Goal: Information Seeking & Learning: Learn about a topic

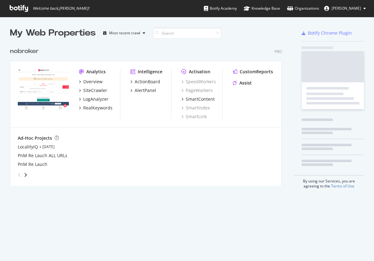
scroll to position [261, 374]
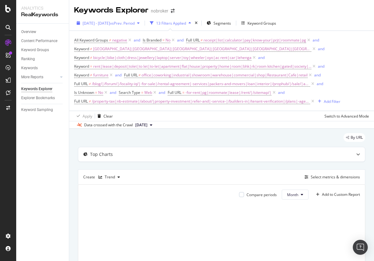
click at [110, 23] on span "2025 Apr. 28th - Jul. 27th" at bounding box center [96, 23] width 27 height 5
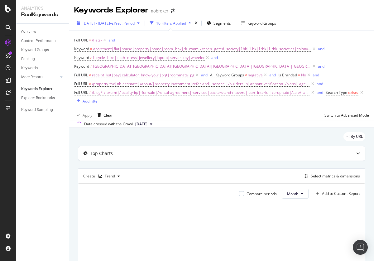
click at [110, 23] on span "2025 Apr. 28th - Jul. 27th" at bounding box center [96, 23] width 27 height 5
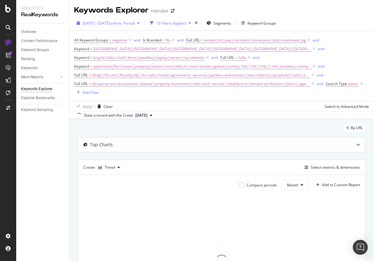
click at [110, 23] on span "[DATE] - [DATE]" at bounding box center [96, 23] width 27 height 5
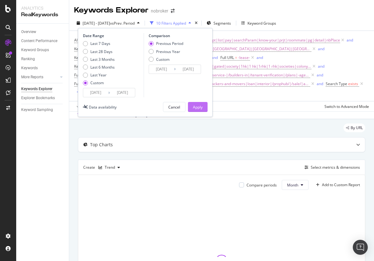
click at [99, 59] on div "Last 3 Months" at bounding box center [102, 59] width 24 height 5
type input "[DATE]"
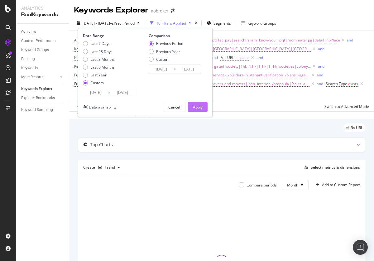
click at [198, 107] on div "Apply" at bounding box center [198, 106] width 10 height 5
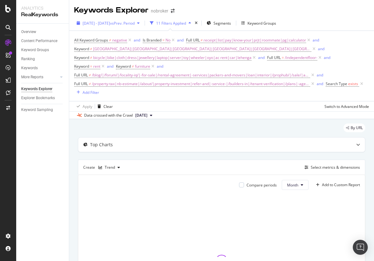
click at [110, 23] on span "[DATE] - [DATE]" at bounding box center [96, 23] width 27 height 5
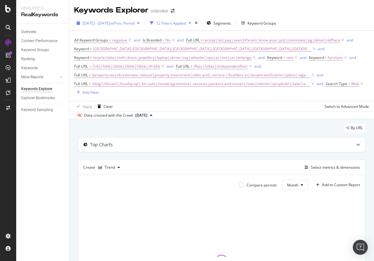
click at [110, 23] on span "[DATE] - [DATE]" at bounding box center [96, 23] width 27 height 5
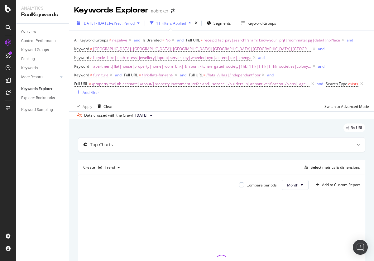
click at [110, 23] on span "[DATE] - [DATE]" at bounding box center [96, 23] width 27 height 5
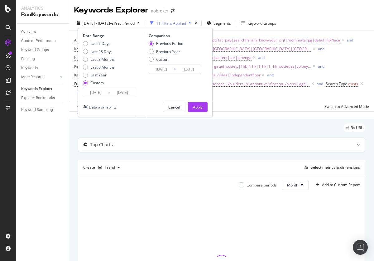
click at [99, 59] on div "Last 3 Months" at bounding box center [102, 59] width 24 height 5
click at [198, 107] on div "Apply" at bounding box center [198, 106] width 10 height 5
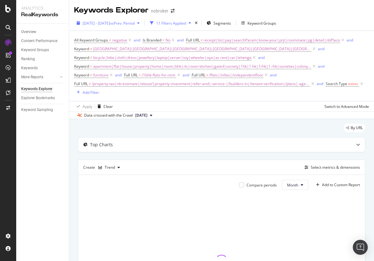
click at [110, 23] on span "[DATE] - [DATE]" at bounding box center [96, 23] width 27 height 5
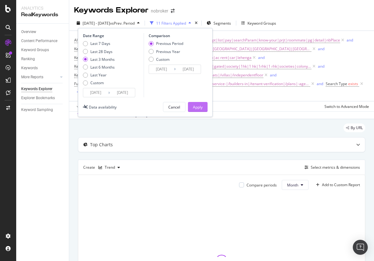
click at [198, 107] on div "Apply" at bounding box center [198, 106] width 10 height 5
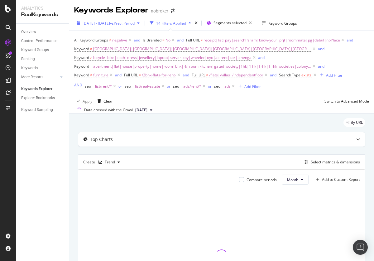
click at [110, 23] on span "[DATE] - [DATE]" at bounding box center [96, 23] width 27 height 5
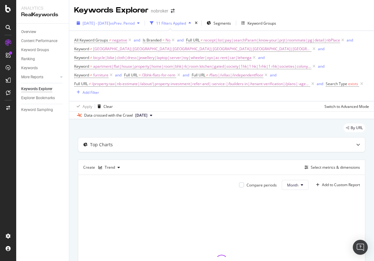
click at [110, 23] on span "[DATE] - [DATE]" at bounding box center [96, 23] width 27 height 5
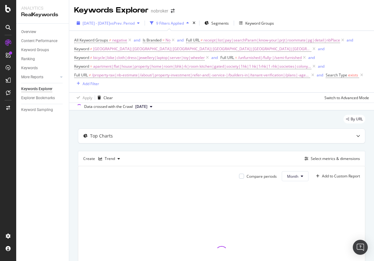
click at [110, 23] on span "[DATE] - [DATE]" at bounding box center [96, 23] width 27 height 5
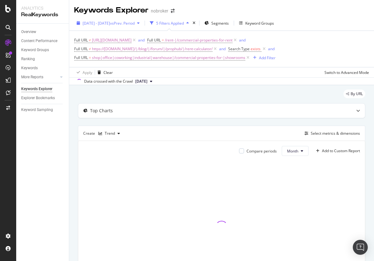
click at [110, 23] on span "[DATE] - [DATE]" at bounding box center [96, 23] width 27 height 5
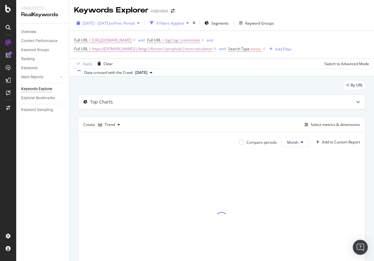
click at [110, 23] on span "[DATE] - [DATE]" at bounding box center [96, 23] width 27 height 5
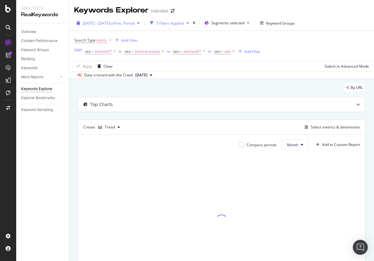
click at [110, 23] on span "[DATE] - [DATE]" at bounding box center [96, 23] width 27 height 5
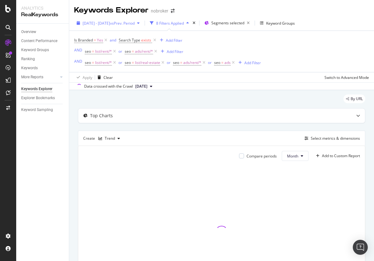
click at [110, 23] on span "2025 Apr. 28th - Jul. 27th" at bounding box center [96, 23] width 27 height 5
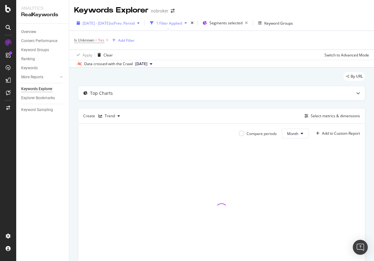
click at [110, 23] on span "[DATE] - [DATE]" at bounding box center [96, 23] width 27 height 5
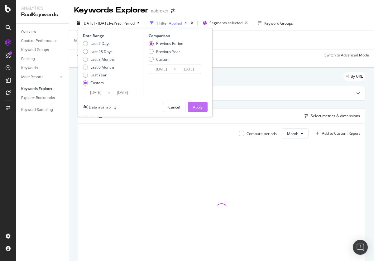
click at [99, 59] on div "Last 3 Months" at bounding box center [102, 59] width 24 height 5
click at [198, 107] on div "Apply" at bounding box center [198, 106] width 10 height 5
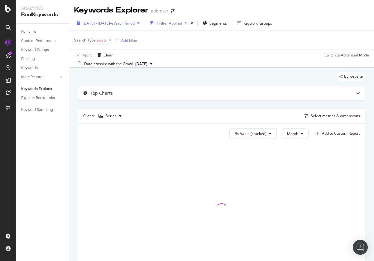
click at [110, 23] on span "[DATE] - [DATE]" at bounding box center [96, 23] width 27 height 5
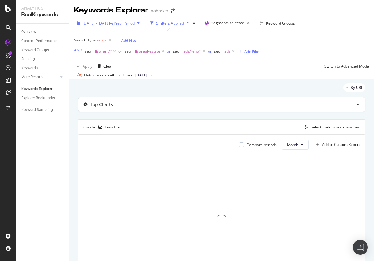
click at [110, 23] on span "2025 Apr. 28th - Jul. 27th" at bounding box center [96, 23] width 27 height 5
click at [110, 23] on span "[DATE] - [DATE]" at bounding box center [96, 23] width 27 height 5
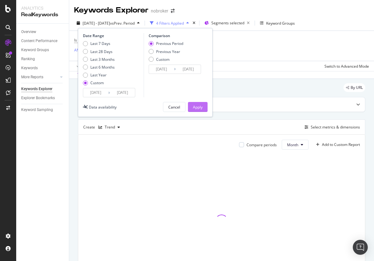
click at [99, 59] on div "Last 3 Months" at bounding box center [102, 59] width 24 height 5
type input "2025/06/15"
type input "2025/09/14"
type input "2025/03/15"
type input "2025/06/14"
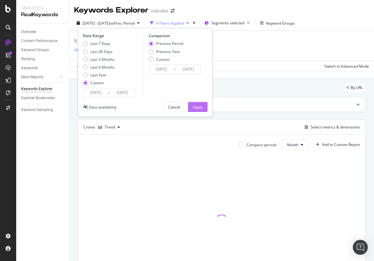
click at [198, 107] on div "Apply" at bounding box center [198, 106] width 10 height 5
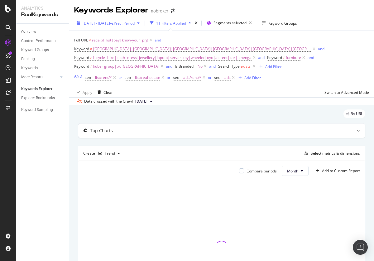
click at [110, 23] on span "[DATE] - [DATE]" at bounding box center [96, 23] width 27 height 5
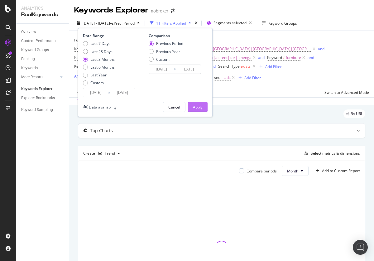
click at [198, 107] on div "Apply" at bounding box center [198, 106] width 10 height 5
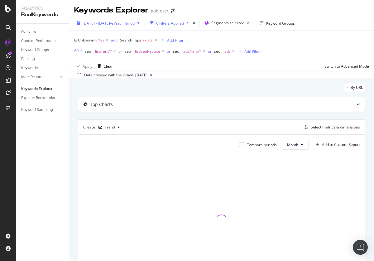
click at [110, 23] on span "[DATE] - [DATE]" at bounding box center [96, 23] width 27 height 5
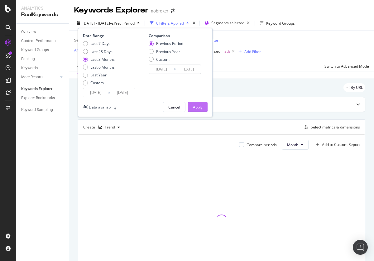
click at [198, 107] on div "Apply" at bounding box center [198, 106] width 10 height 5
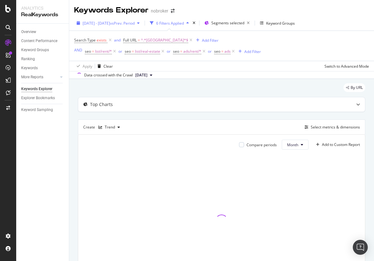
click at [110, 23] on span "[DATE] - [DATE]" at bounding box center [96, 23] width 27 height 5
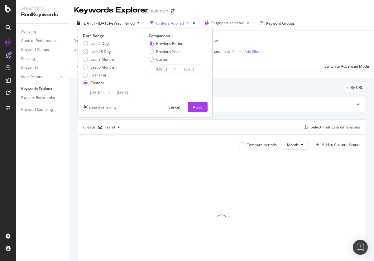
click at [99, 59] on div "Last 3 Months" at bounding box center [102, 59] width 24 height 5
type input "[DATE]"
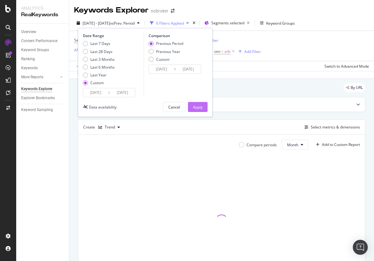
click at [198, 107] on div "Apply" at bounding box center [198, 106] width 10 height 5
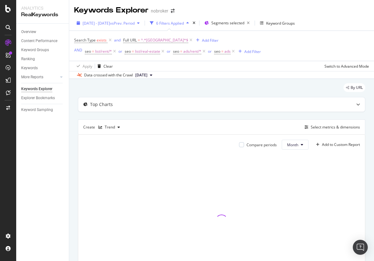
click at [110, 23] on span "[DATE] - [DATE]" at bounding box center [96, 23] width 27 height 5
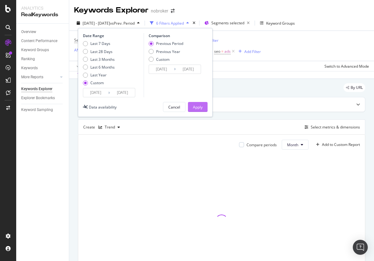
click at [99, 59] on div "Last 3 Months" at bounding box center [102, 59] width 24 height 5
type input "[DATE]"
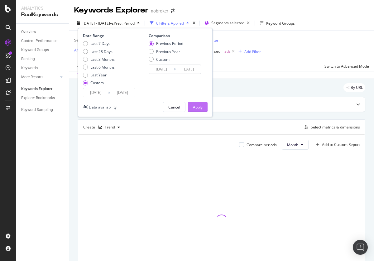
click at [198, 107] on div "Apply" at bounding box center [198, 106] width 10 height 5
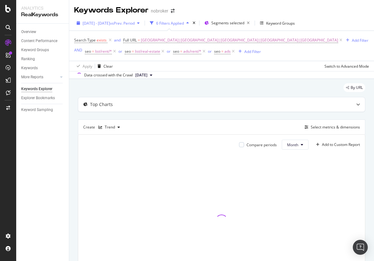
click at [110, 23] on span "[DATE] - [DATE]" at bounding box center [96, 23] width 27 height 5
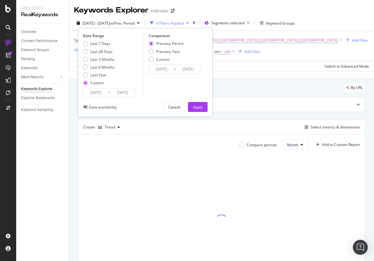
click at [99, 59] on div "Last 3 Months" at bounding box center [102, 59] width 24 height 5
click at [198, 107] on div "Apply" at bounding box center [198, 106] width 10 height 5
